Goal: Check status

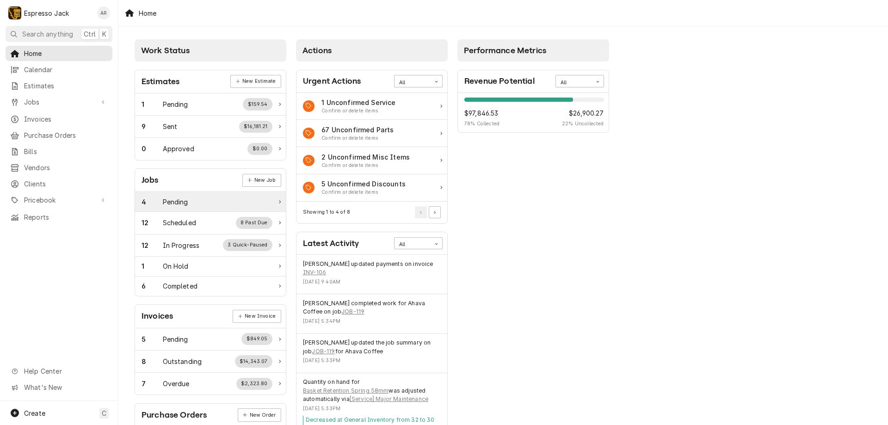
click at [171, 199] on div "Pending" at bounding box center [175, 202] width 25 height 10
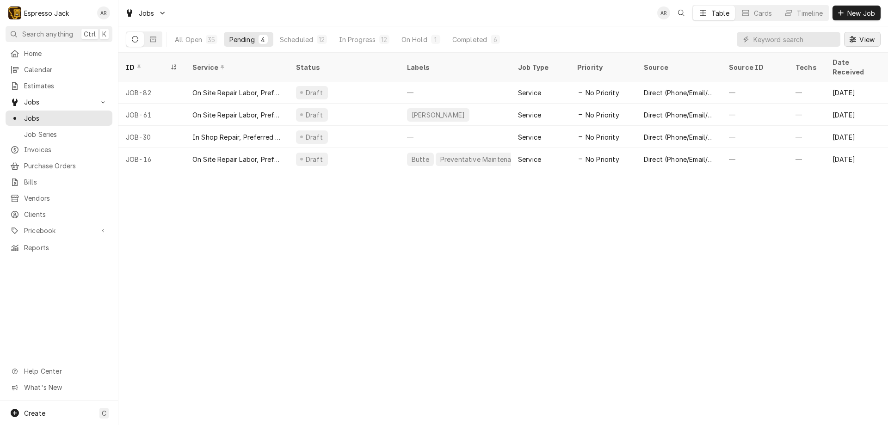
click at [863, 40] on span "View" at bounding box center [866, 40] width 19 height 10
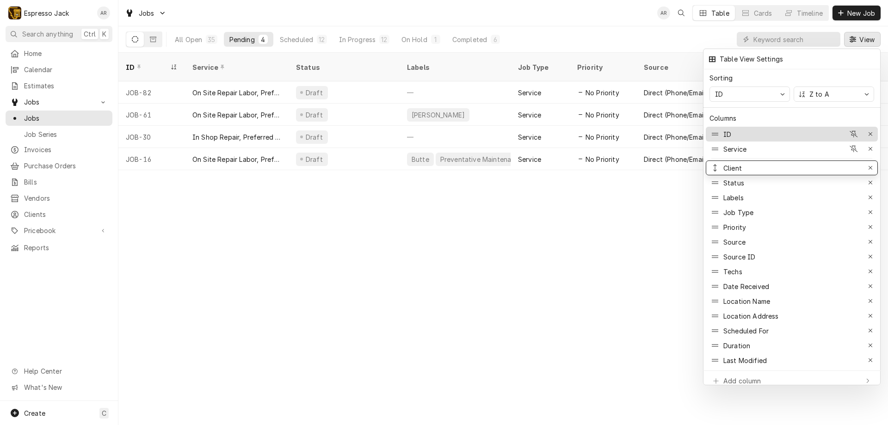
drag, startPoint x: 745, startPoint y: 286, endPoint x: 736, endPoint y: 132, distance: 154.2
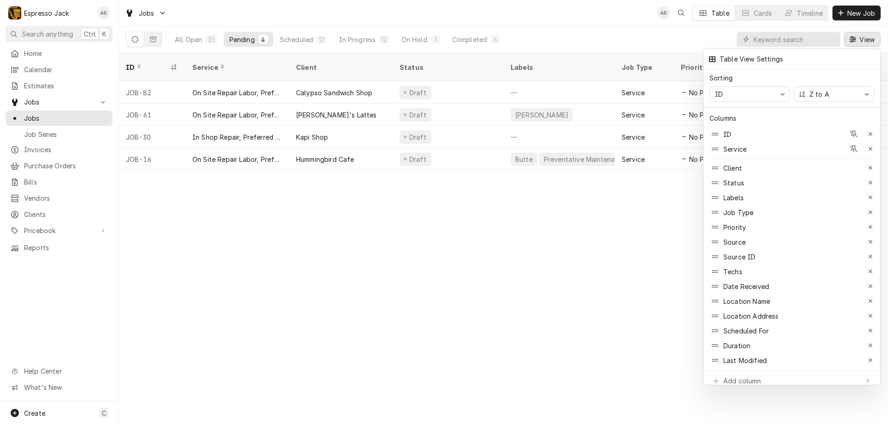
click at [475, 39] on div at bounding box center [444, 212] width 888 height 425
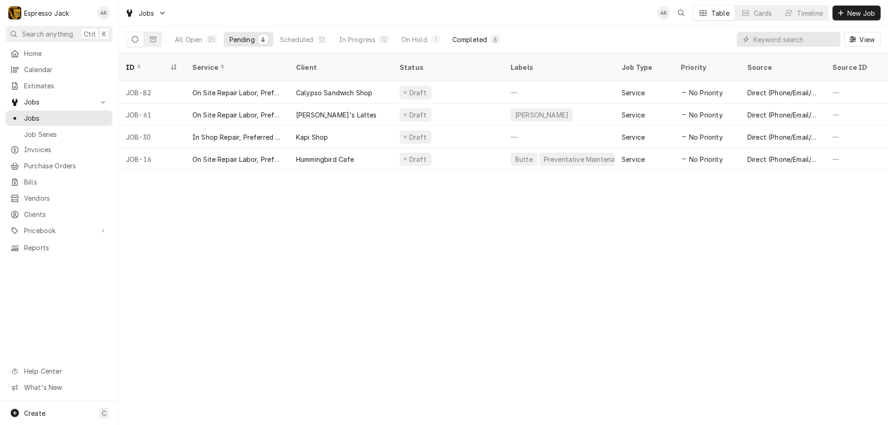
click at [475, 39] on div "Completed" at bounding box center [469, 40] width 35 height 10
